Goal: Find specific page/section: Find specific page/section

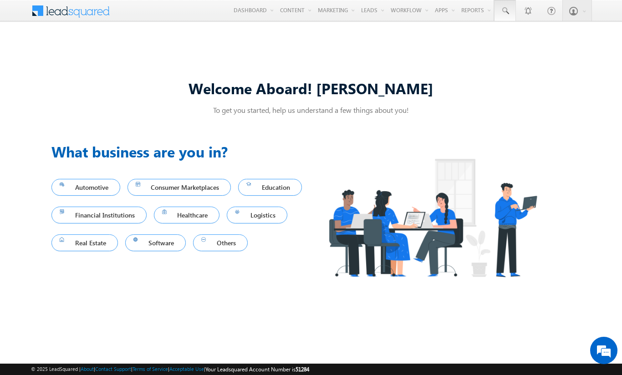
click at [505, 11] on span at bounding box center [505, 10] width 9 height 9
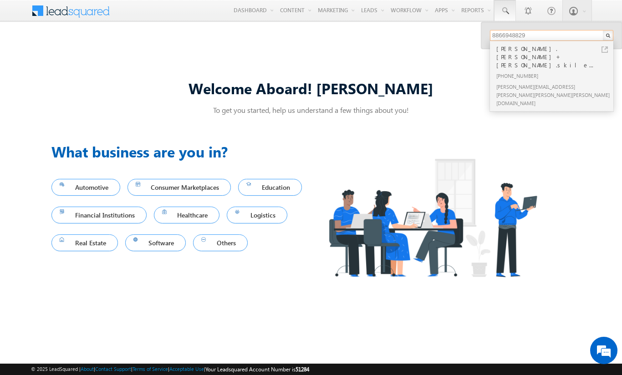
click at [548, 35] on input "8866948829" at bounding box center [551, 35] width 123 height 11
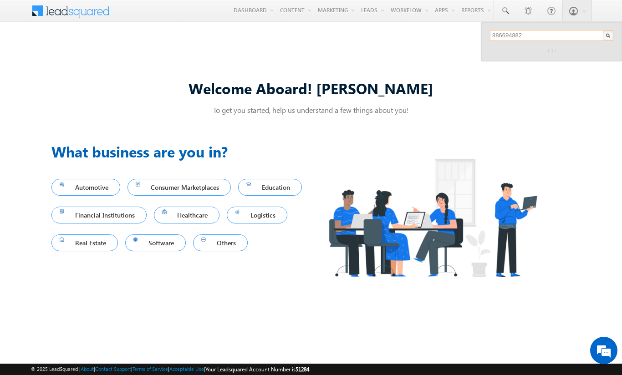
type input "8866948829"
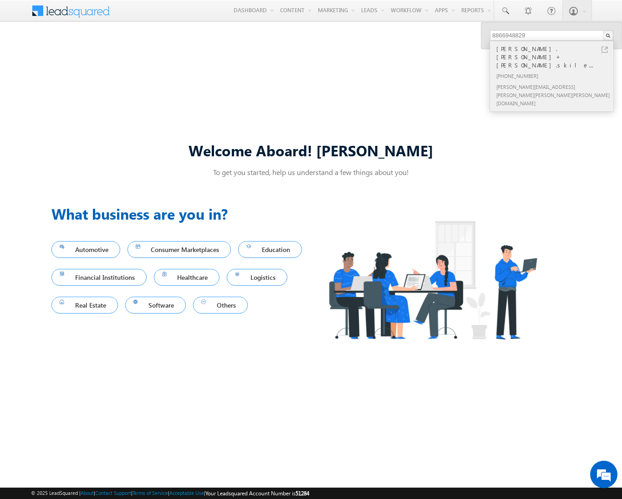
click at [522, 46] on div "sudheer.setty+carlena.skile..." at bounding box center [556, 57] width 122 height 26
